Goal: Find specific page/section: Find specific page/section

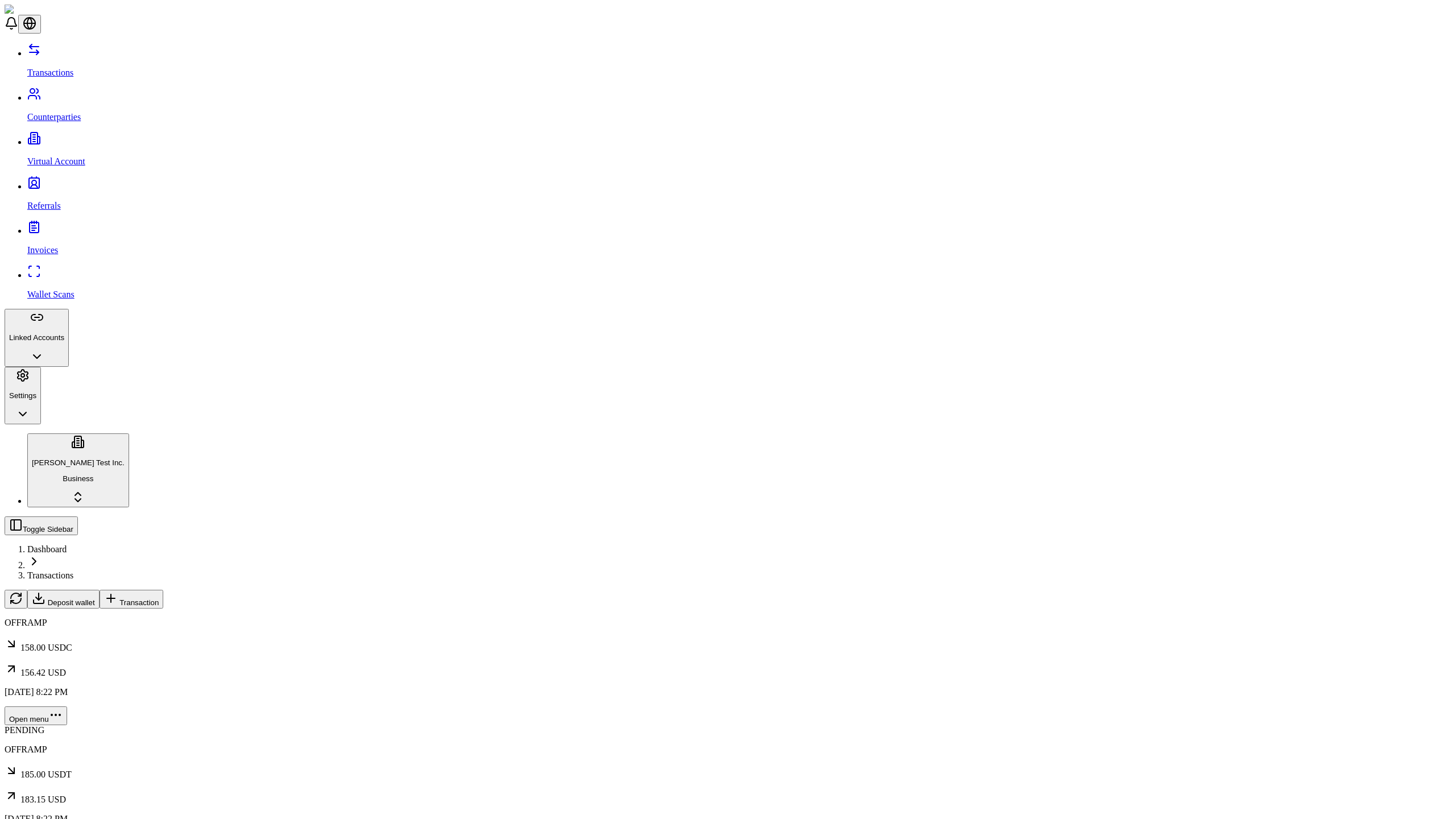
click at [159, 598] on span "Transaction" at bounding box center [139, 602] width 39 height 9
